Goal: Task Accomplishment & Management: Use online tool/utility

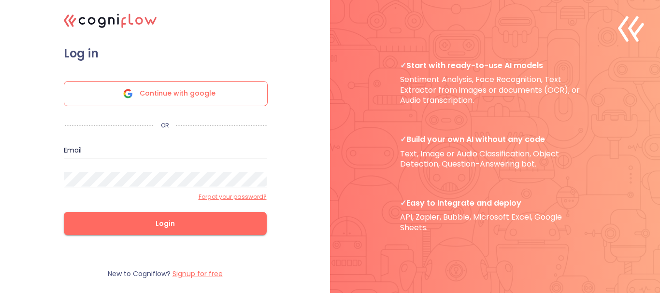
click at [240, 94] on div "Continue with google" at bounding box center [166, 93] width 204 height 25
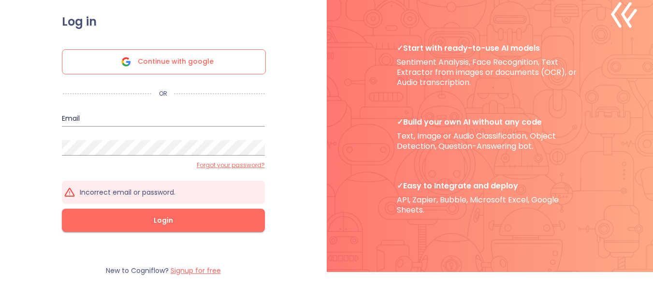
scroll to position [21, 0]
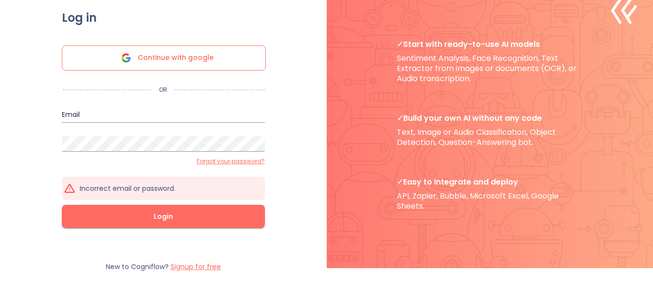
drag, startPoint x: 209, startPoint y: 268, endPoint x: 209, endPoint y: 257, distance: 11.1
click at [209, 267] on label "Signup for free" at bounding box center [196, 267] width 50 height 10
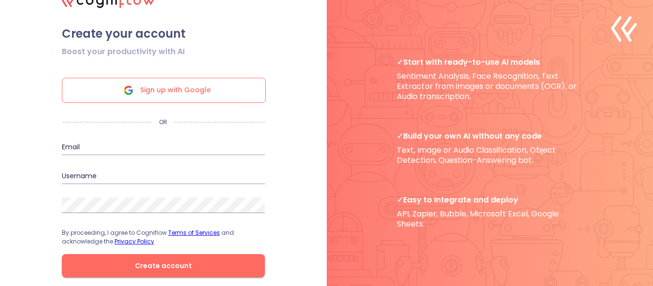
click at [202, 99] on span "Sign up with Google" at bounding box center [175, 90] width 71 height 24
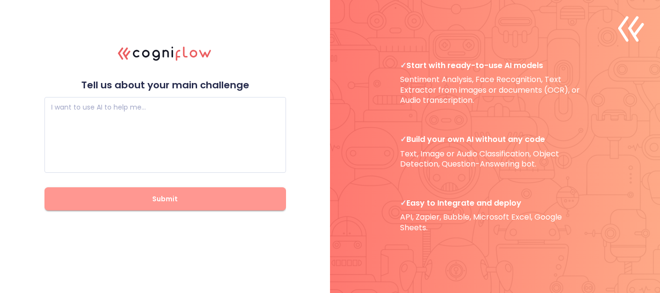
click at [234, 210] on button "Submit" at bounding box center [165, 199] width 242 height 23
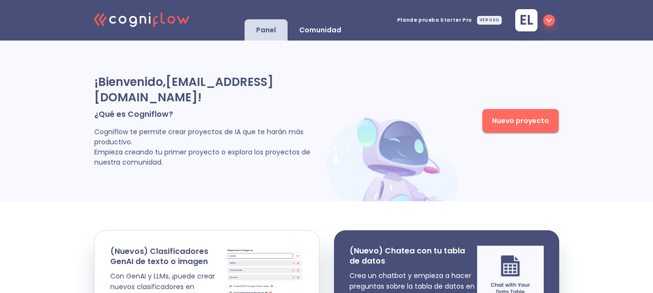
click at [518, 124] on font "Nuevo proyecto" at bounding box center [520, 121] width 57 height 10
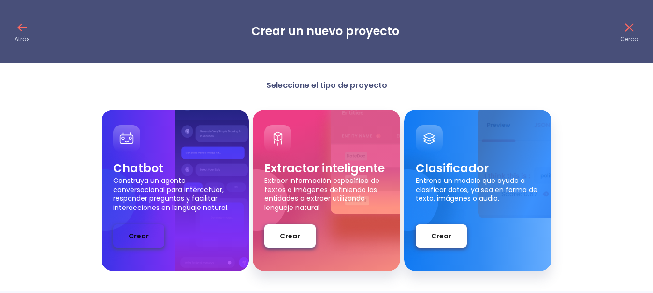
click at [147, 235] on font "Crear" at bounding box center [139, 237] width 20 height 10
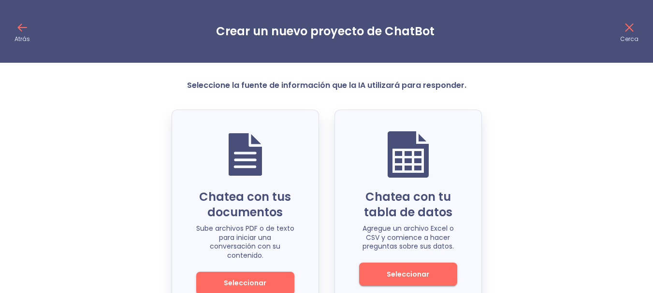
scroll to position [35, 0]
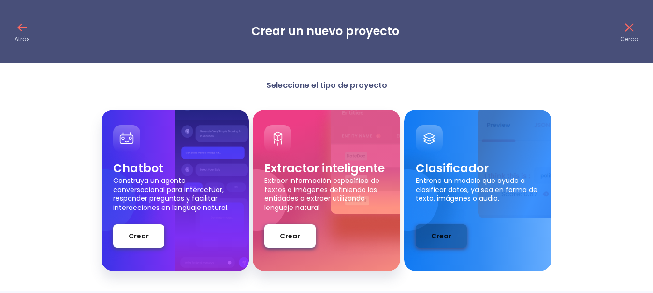
click at [454, 231] on button "Crear" at bounding box center [441, 236] width 51 height 23
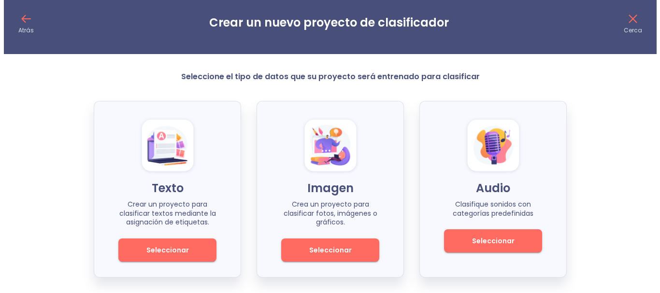
scroll to position [11, 0]
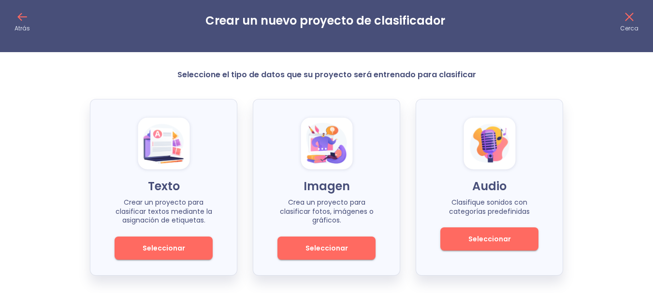
click at [182, 250] on font "Seleccionar" at bounding box center [164, 249] width 43 height 10
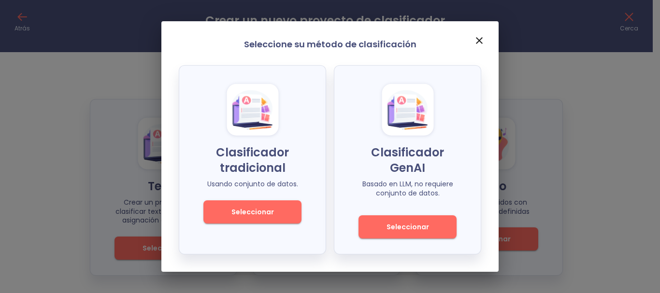
drag, startPoint x: 532, startPoint y: 114, endPoint x: 510, endPoint y: 89, distance: 33.5
click at [510, 89] on div "Seleccione su método de clasificación Clasificador tradicional Usando conjunto …" at bounding box center [330, 146] width 660 height 293
click at [393, 234] on button "Seleccionar" at bounding box center [408, 227] width 98 height 23
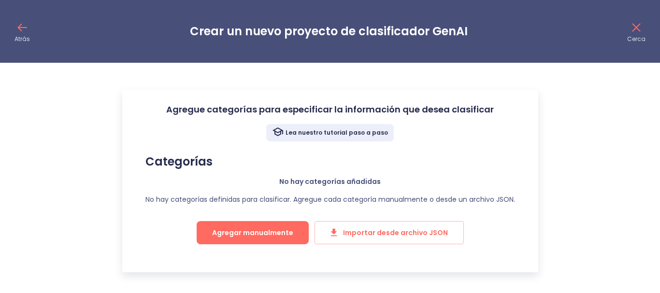
drag, startPoint x: 50, startPoint y: 275, endPoint x: 630, endPoint y: 285, distance: 579.8
drag, startPoint x: 630, startPoint y: 285, endPoint x: 416, endPoint y: 150, distance: 252.7
click at [416, 150] on div "Lea nuestro tutorial paso a paso Categorías No hay categorías añadidas No hay c…" at bounding box center [330, 191] width 385 height 134
click at [426, 154] on div "Lea nuestro tutorial paso a paso Categorías No hay categorías añadidas No hay c…" at bounding box center [330, 191] width 385 height 134
